Goal: Transaction & Acquisition: Purchase product/service

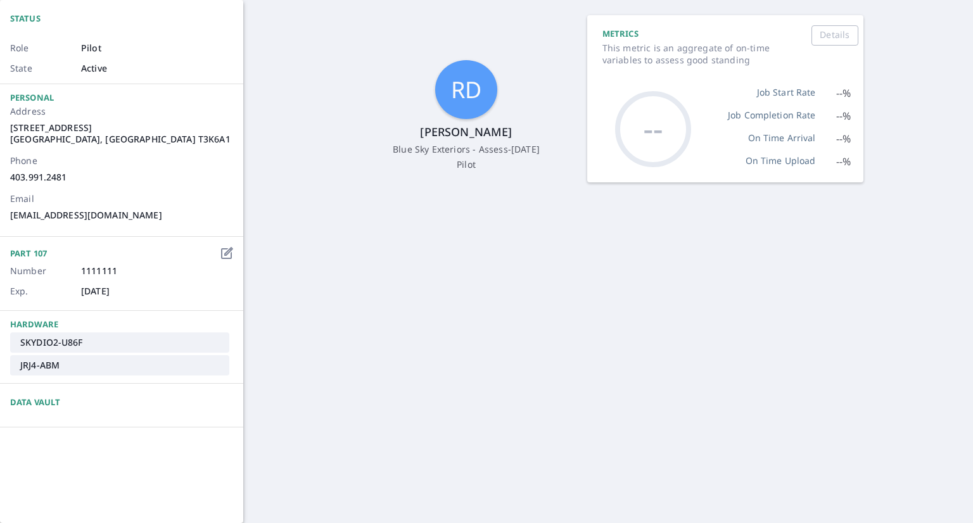
click at [282, 165] on div "RD [PERSON_NAME] Blue Sky Exteriors - Assess - [DATE] Pilot METRICS This metric…" at bounding box center [608, 261] width 730 height 523
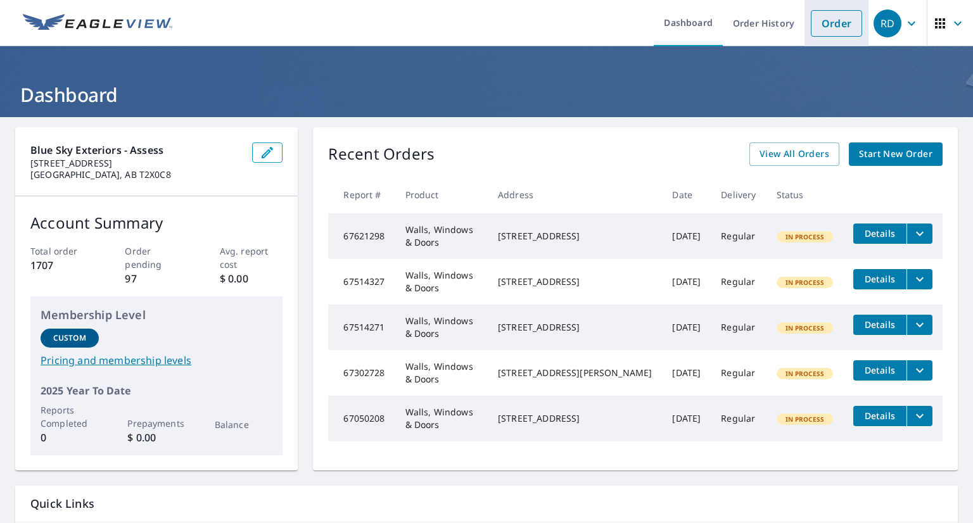
click at [817, 24] on link "Order" at bounding box center [836, 23] width 51 height 27
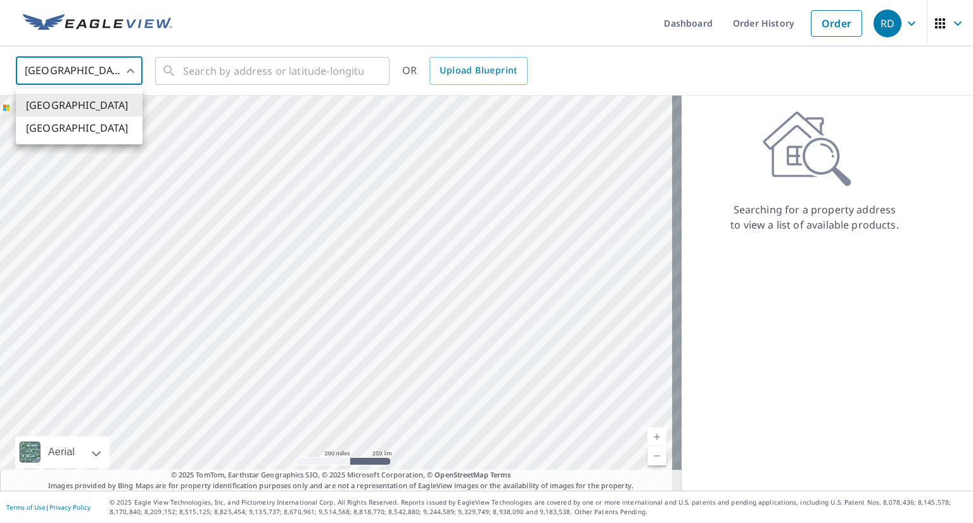
click at [132, 72] on body "RD RD Dashboard Order History Order RD [GEOGRAPHIC_DATA] US ​ ​ OR Upload Bluep…" at bounding box center [486, 261] width 973 height 523
click at [58, 134] on li "[GEOGRAPHIC_DATA]" at bounding box center [79, 128] width 127 height 23
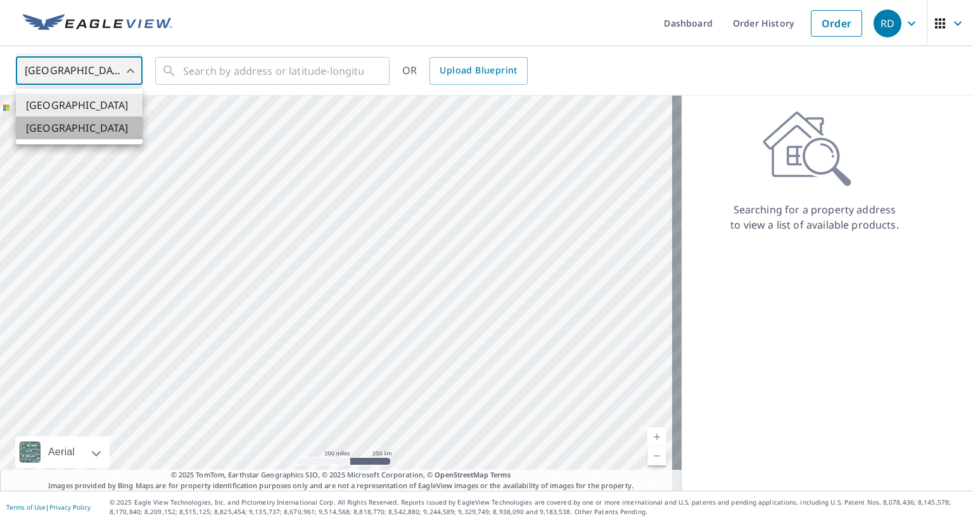
type input "CA"
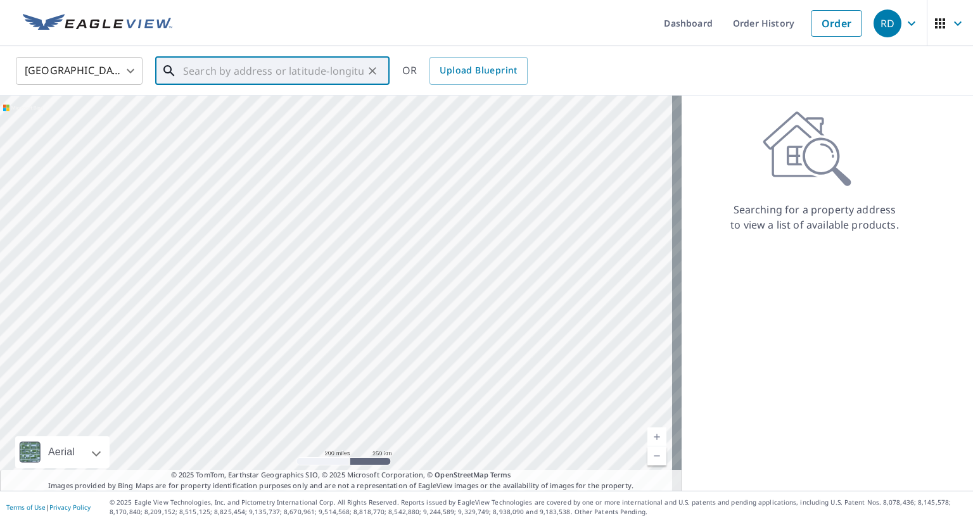
click at [191, 76] on input "text" at bounding box center [273, 70] width 181 height 35
click at [215, 112] on span "[STREET_ADDRESS]" at bounding box center [280, 107] width 199 height 15
type input "[STREET_ADDRESS]"
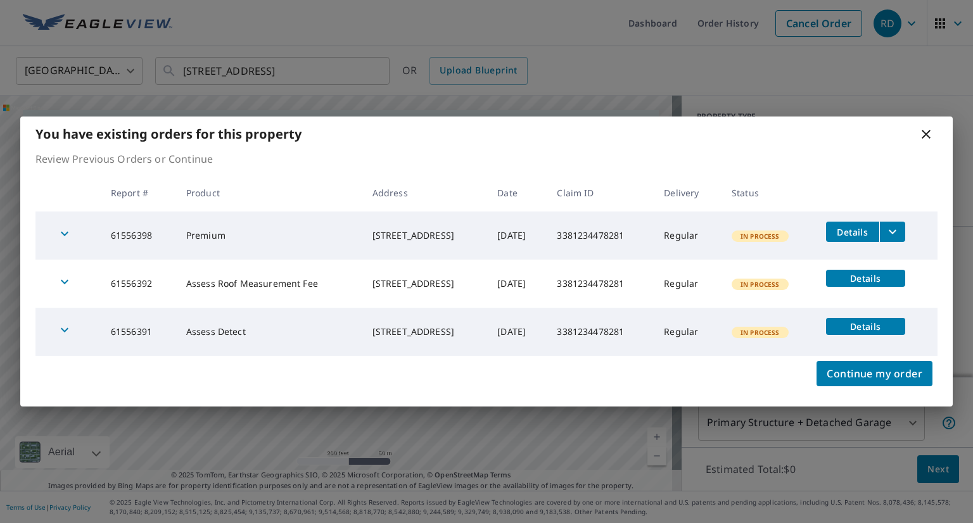
click at [922, 137] on icon at bounding box center [926, 134] width 9 height 9
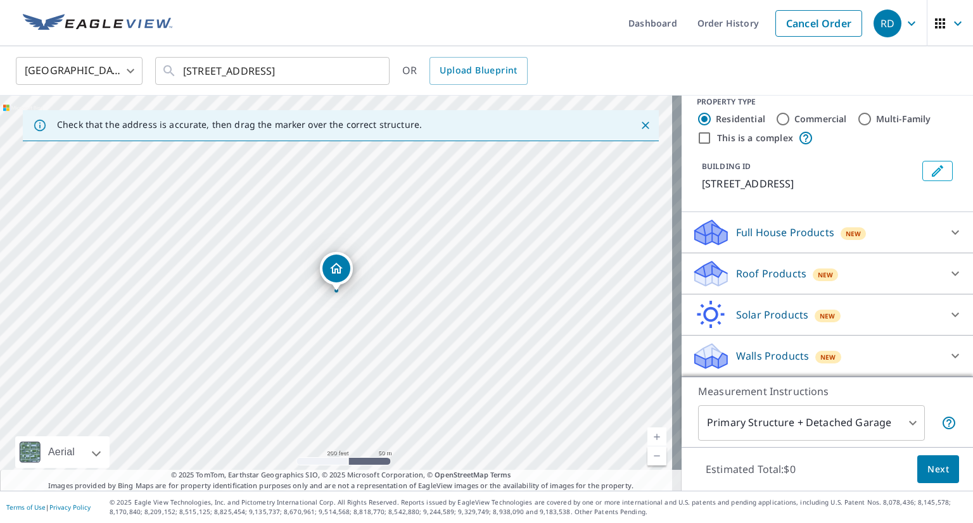
scroll to position [29, 0]
click at [948, 271] on icon at bounding box center [955, 273] width 15 height 15
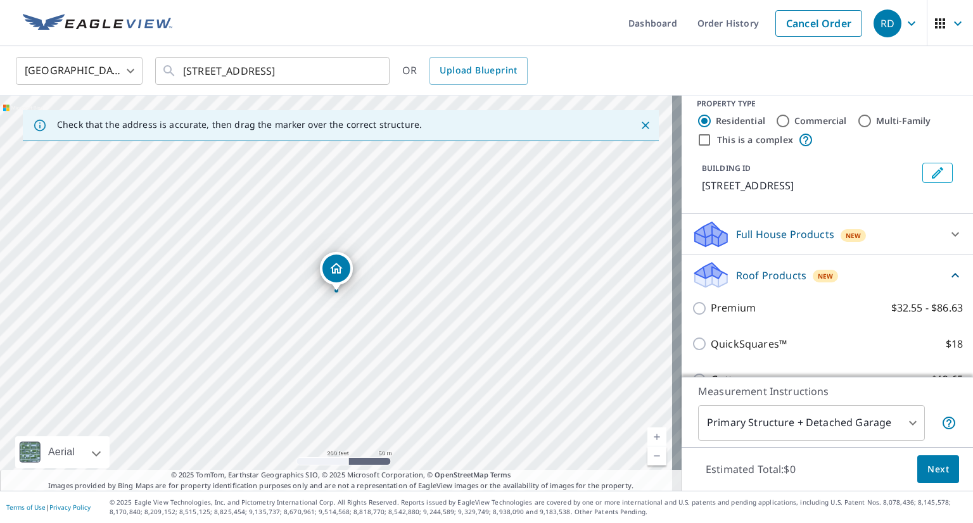
scroll to position [0, 0]
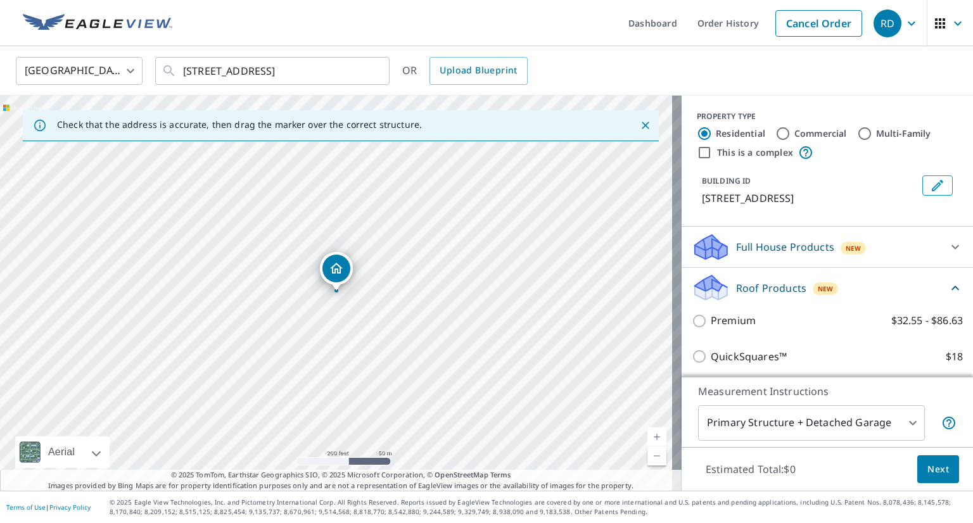
click at [904, 18] on icon "button" at bounding box center [911, 23] width 15 height 15
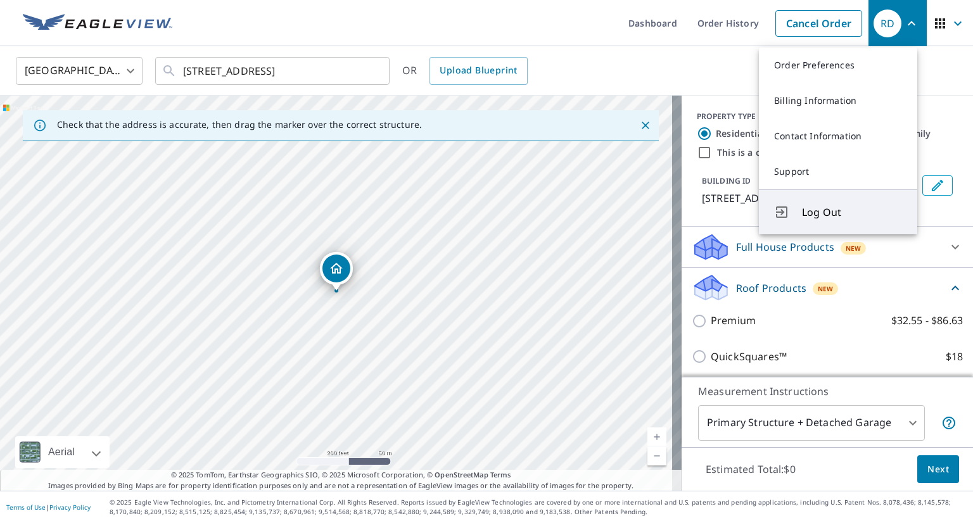
click at [816, 207] on span "Log Out" at bounding box center [852, 212] width 100 height 15
